Goal: Task Accomplishment & Management: Manage account settings

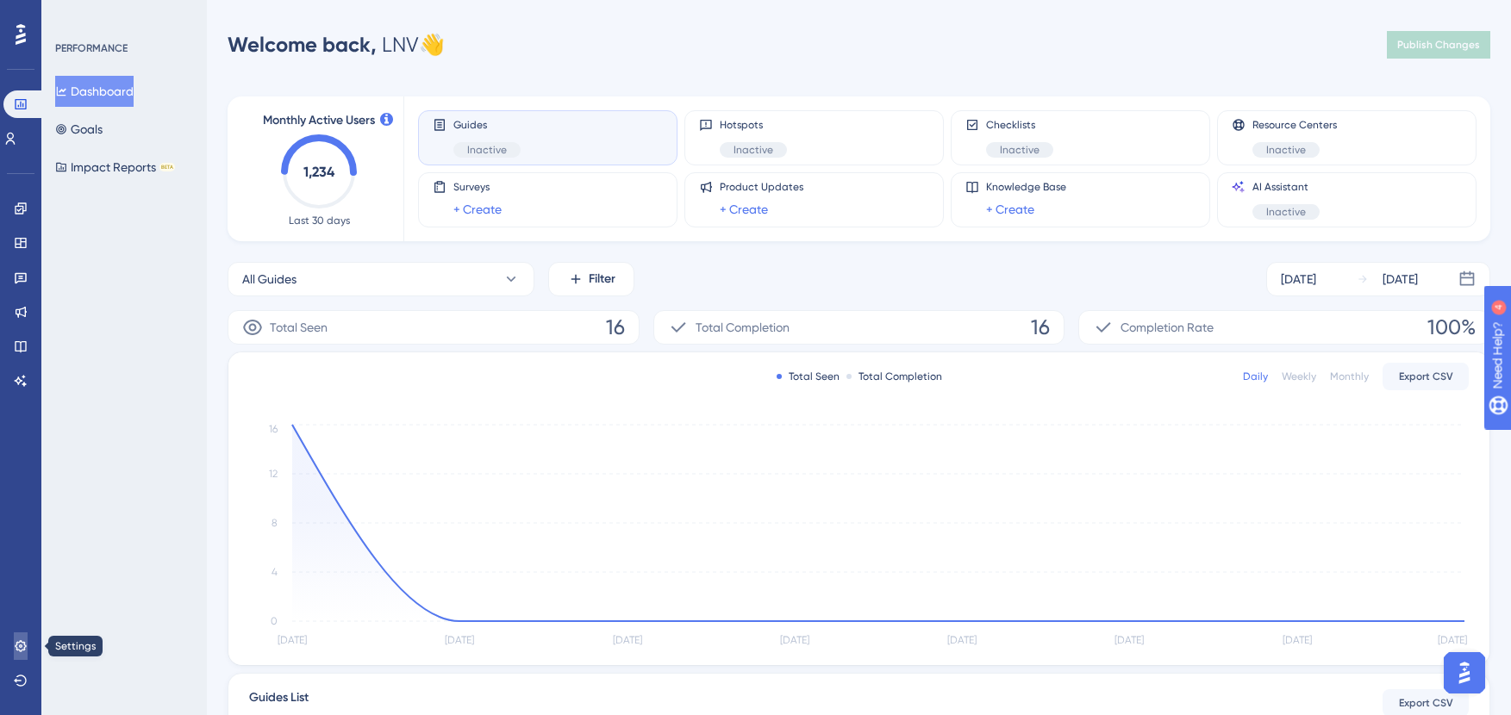
click at [22, 642] on icon at bounding box center [20, 645] width 11 height 11
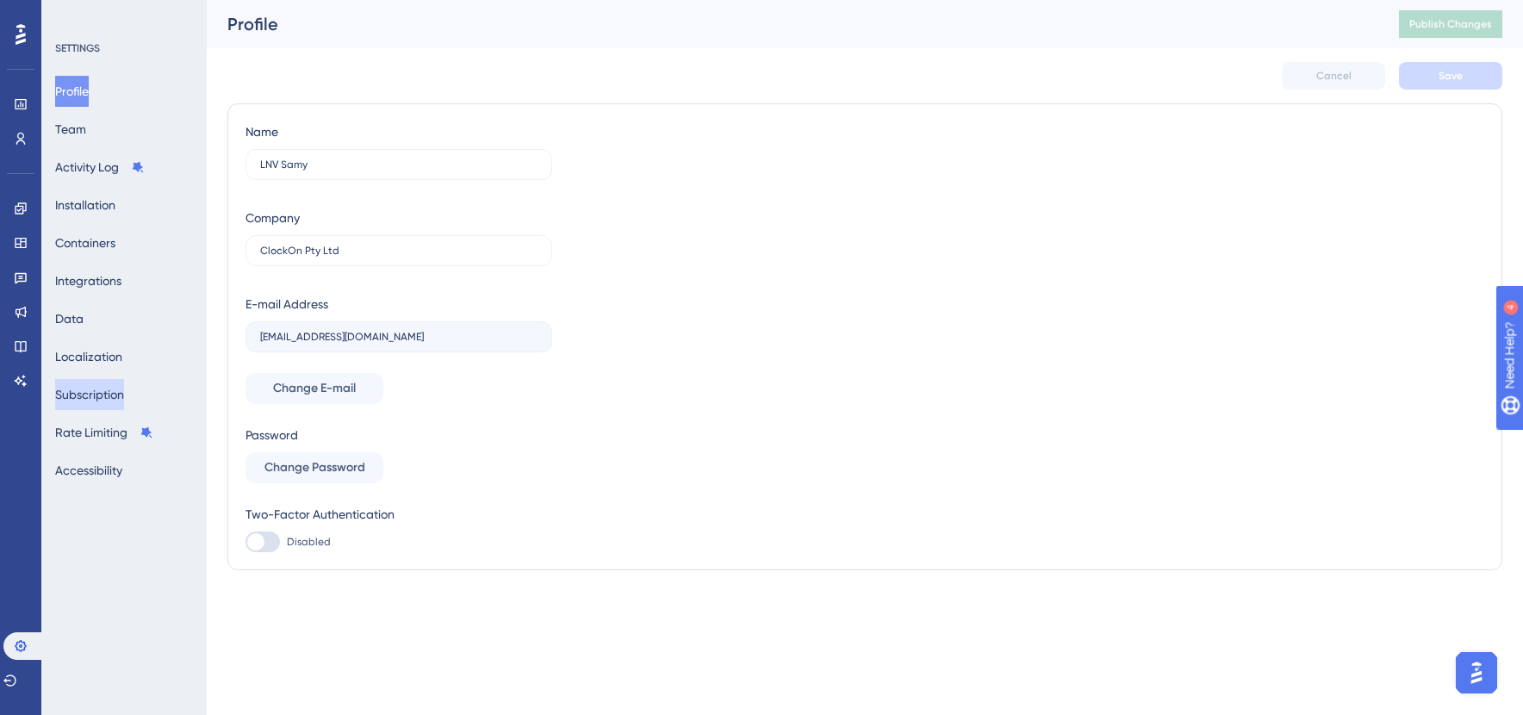
click at [124, 386] on button "Subscription" at bounding box center [89, 394] width 69 height 31
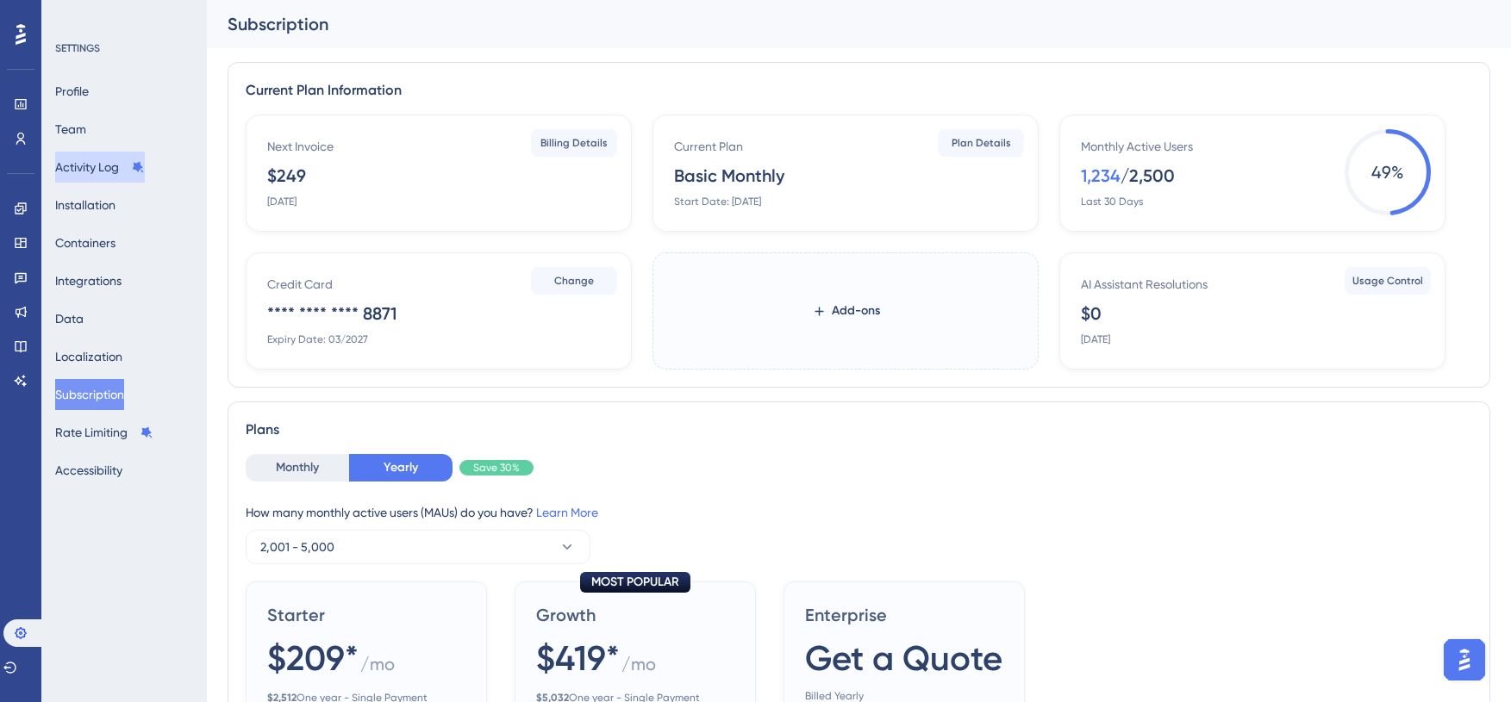
click at [65, 166] on button "Activity Log" at bounding box center [100, 167] width 90 height 31
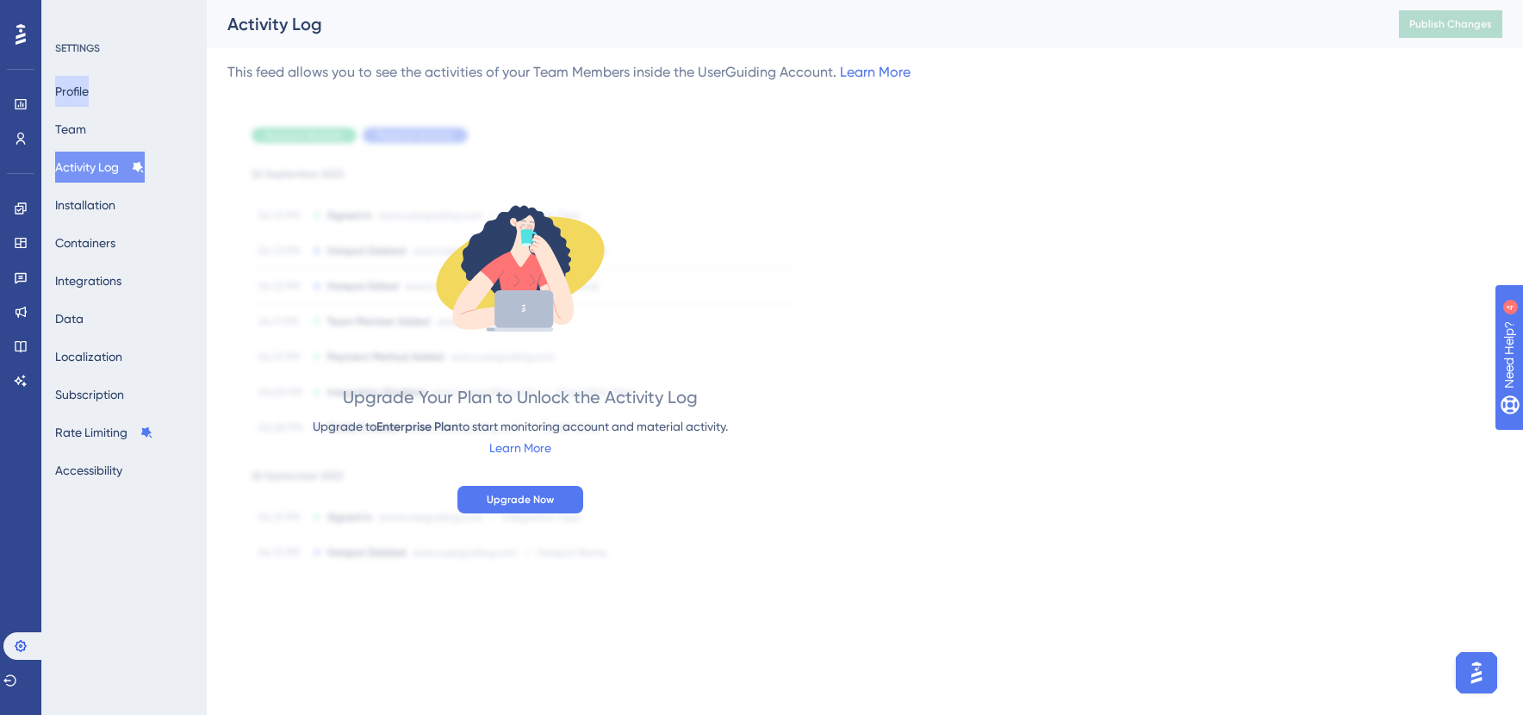
click at [81, 78] on button "Profile" at bounding box center [72, 91] width 34 height 31
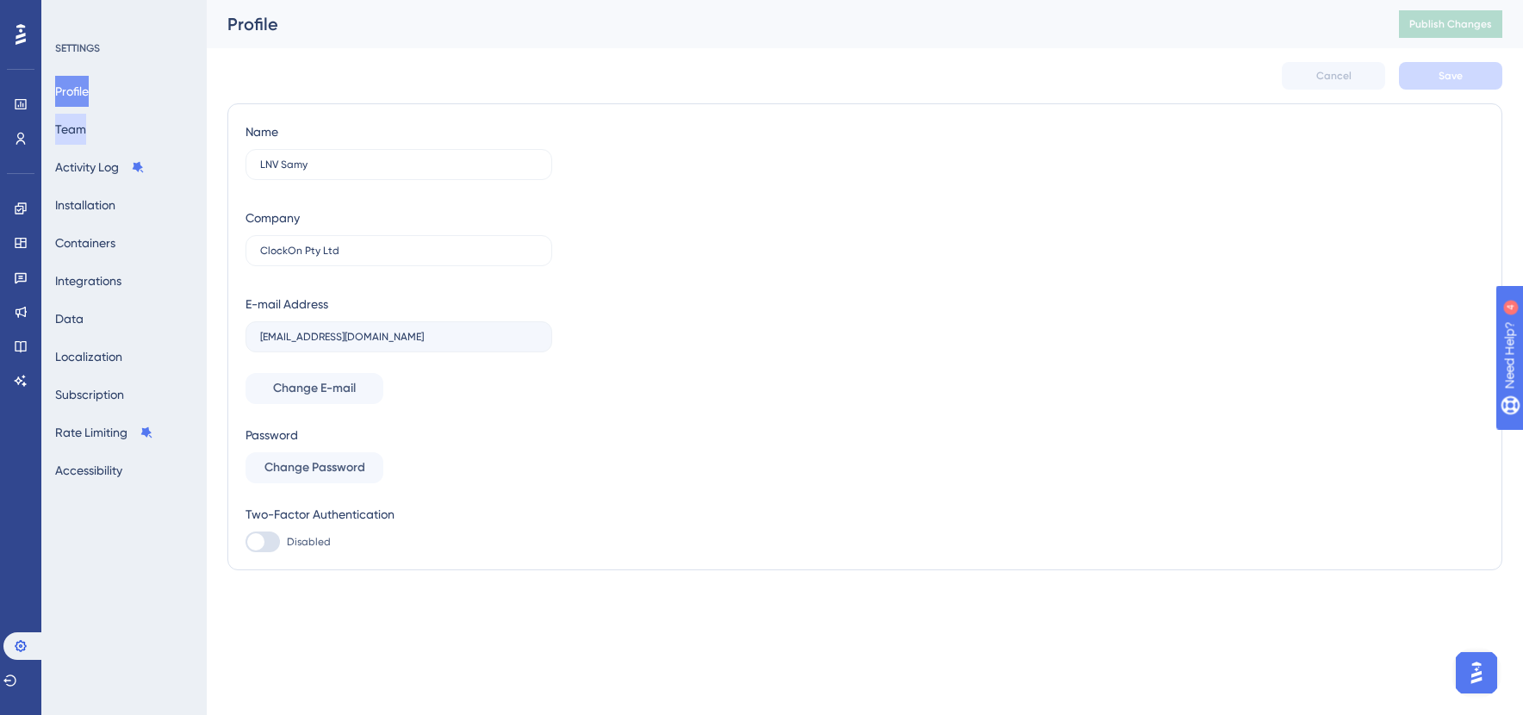
click at [86, 125] on button "Team" at bounding box center [70, 129] width 31 height 31
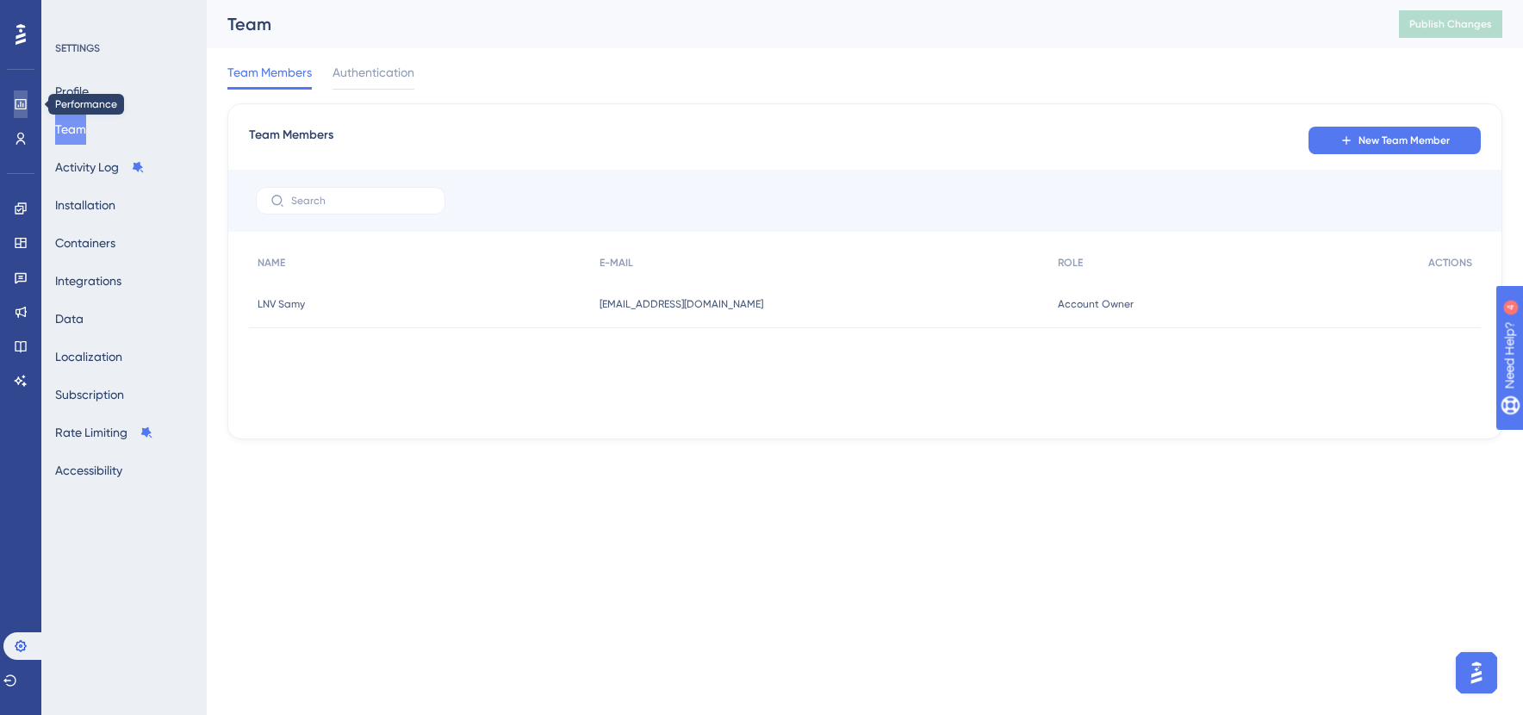
click at [26, 114] on link at bounding box center [21, 104] width 14 height 28
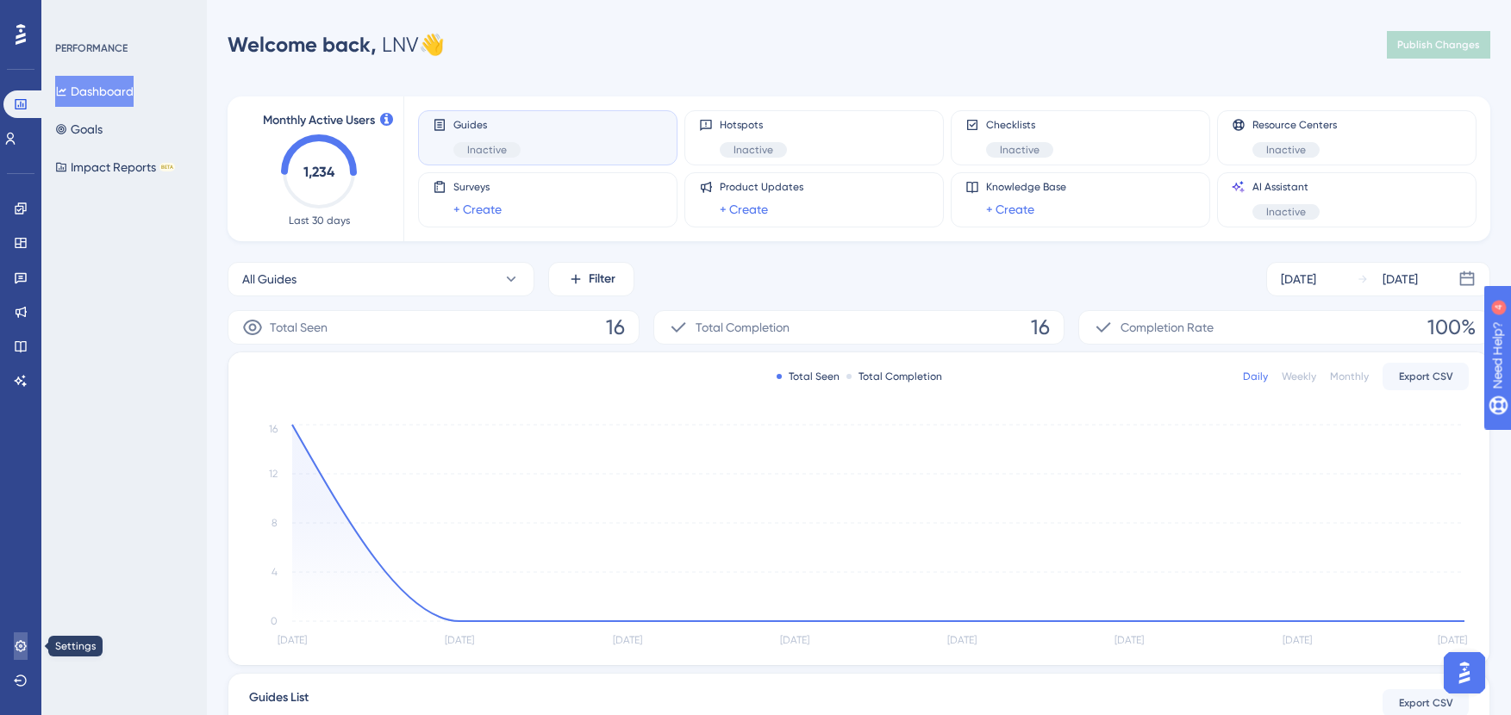
click at [19, 640] on icon at bounding box center [21, 646] width 14 height 14
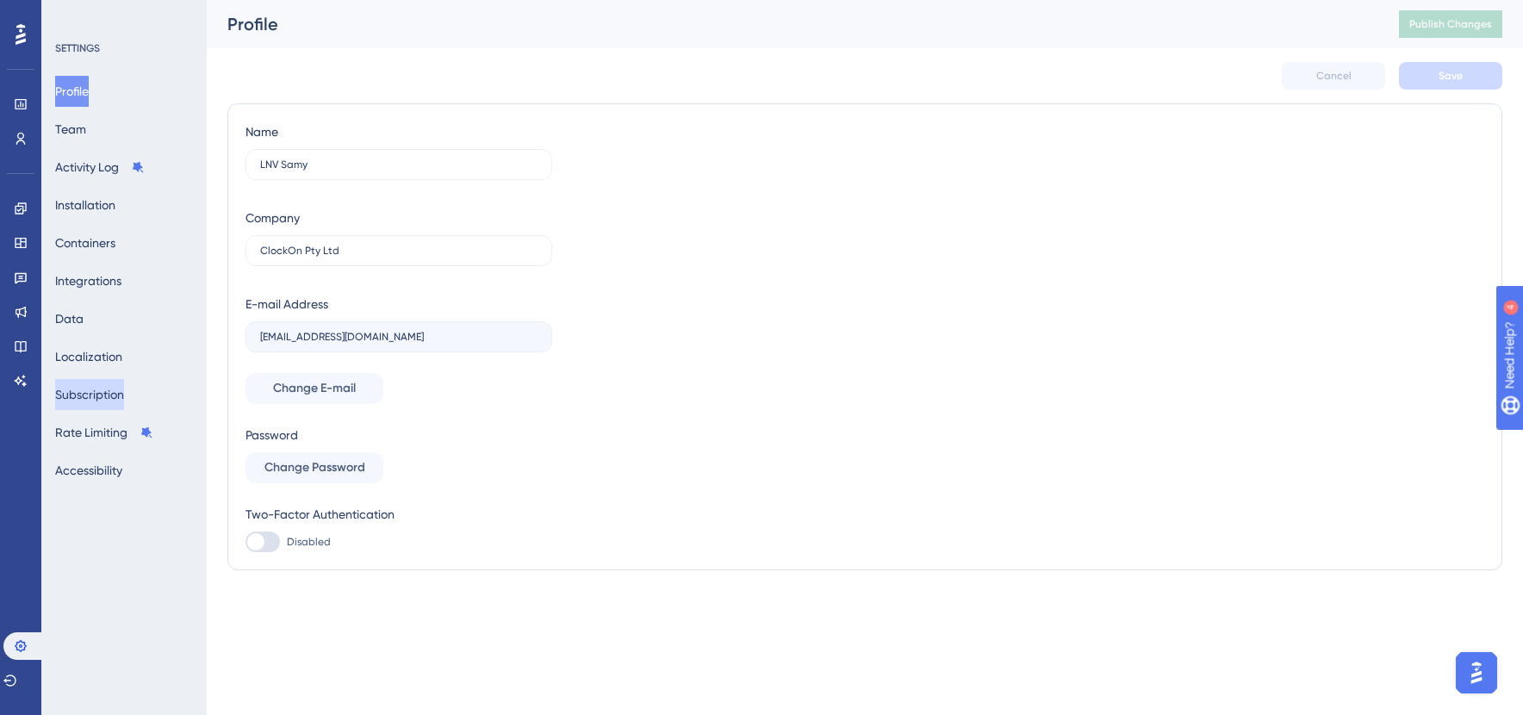
click at [108, 390] on button "Subscription" at bounding box center [89, 394] width 69 height 31
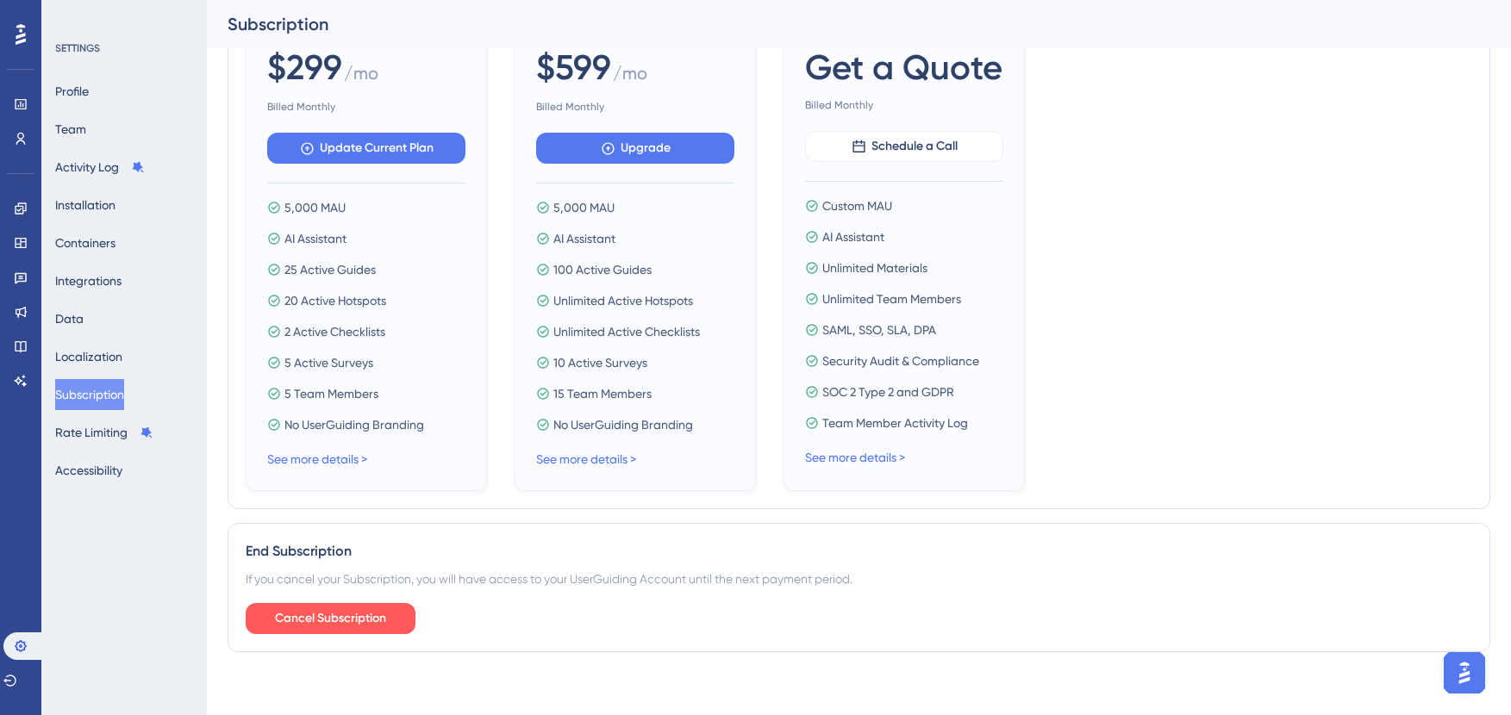
scroll to position [611, 0]
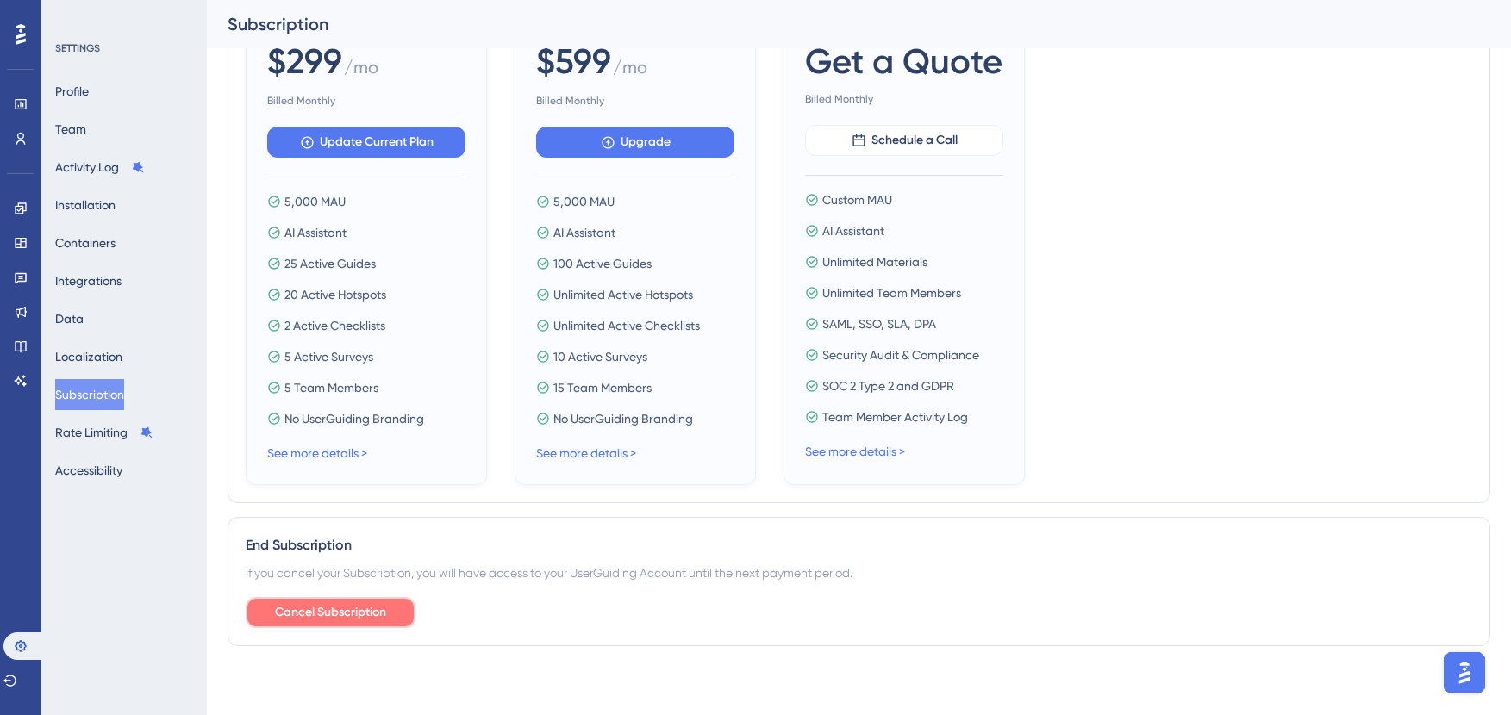
click at [347, 610] on span "Cancel Subscription" at bounding box center [330, 612] width 111 height 21
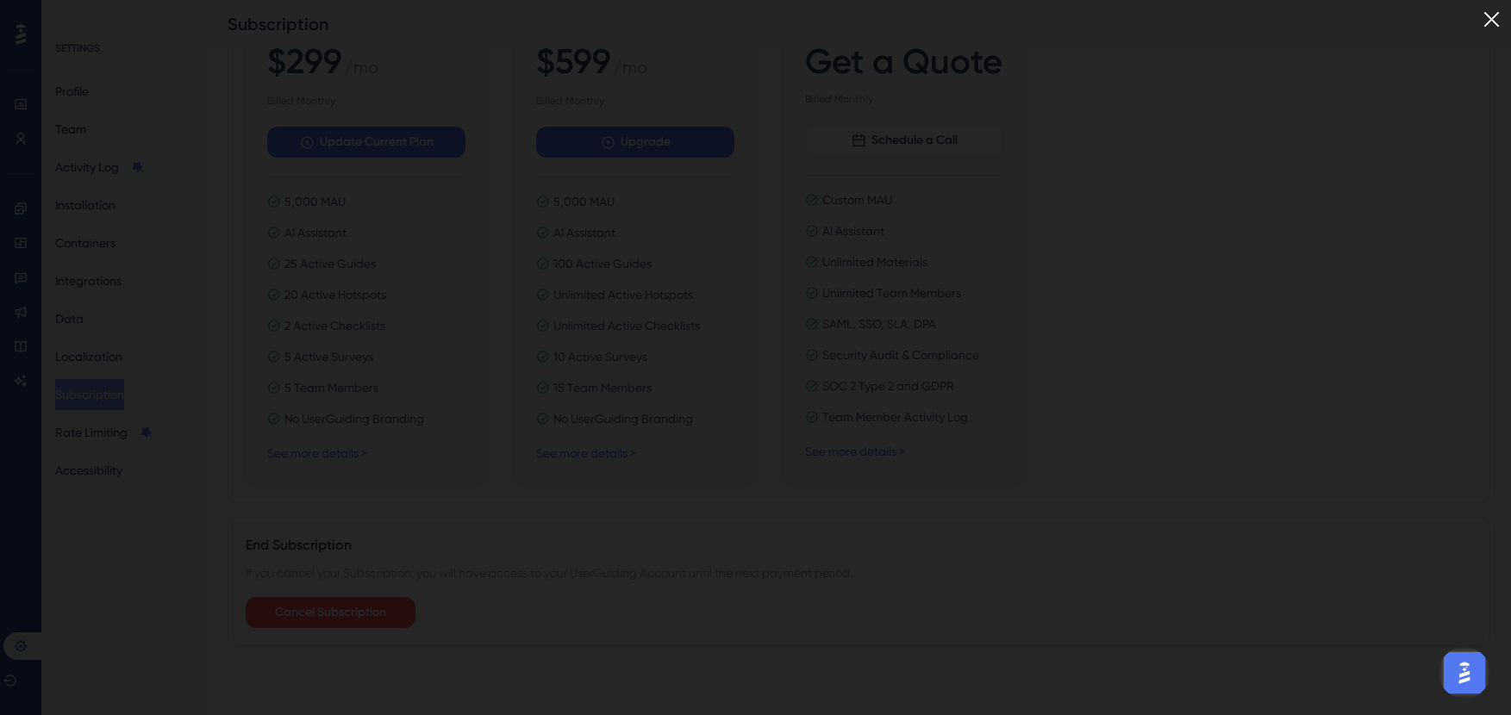
click at [1502, 17] on img at bounding box center [1491, 19] width 28 height 28
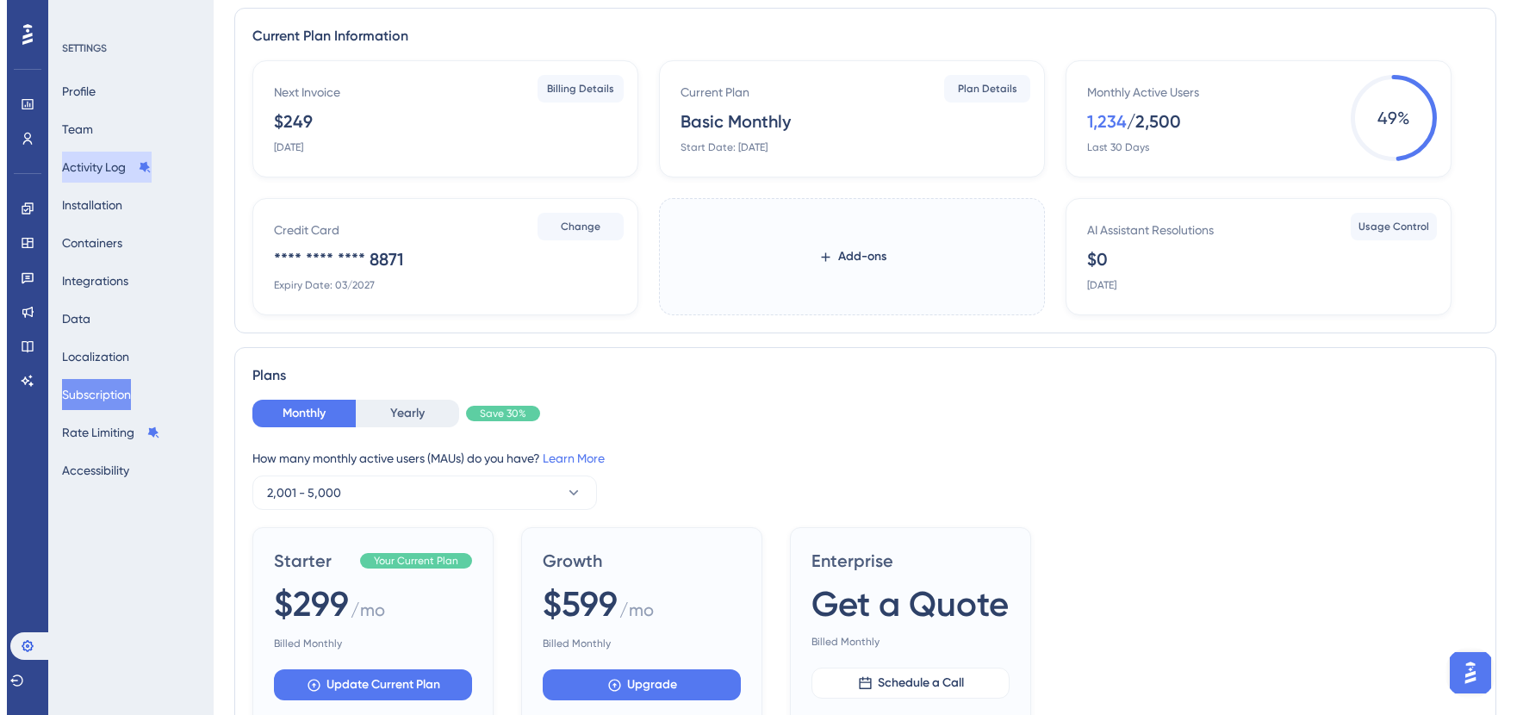
scroll to position [0, 0]
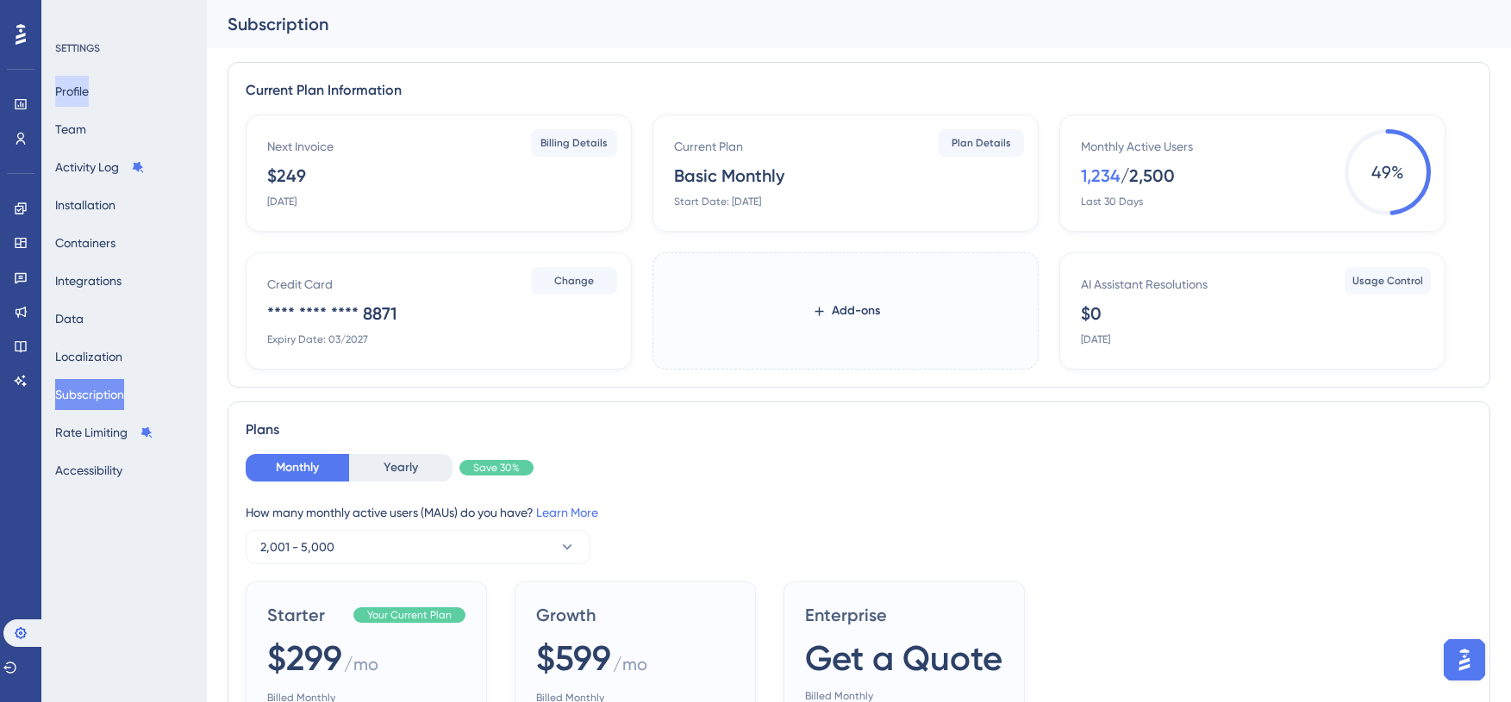
click at [89, 98] on button "Profile" at bounding box center [72, 91] width 34 height 31
